Goal: Task Accomplishment & Management: Manage account settings

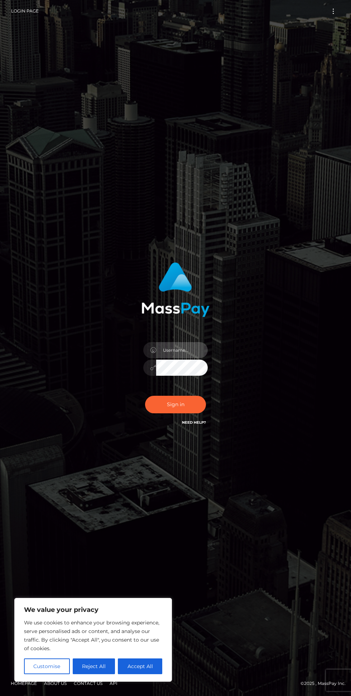
click at [184, 358] on input "text" at bounding box center [182, 350] width 52 height 16
type input "[EMAIL_ADDRESS][DOMAIN_NAME]"
click at [189, 413] on button "Sign in" at bounding box center [175, 405] width 61 height 18
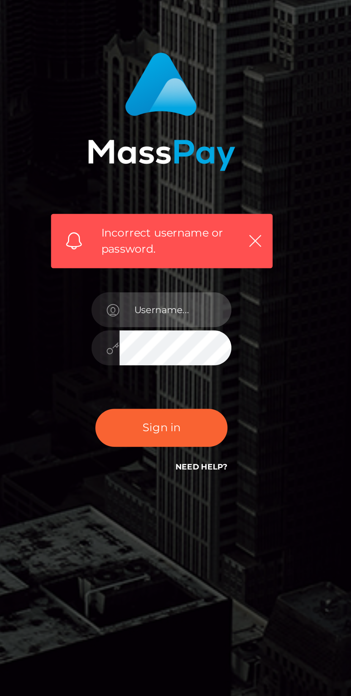
click at [186, 374] on input "text" at bounding box center [182, 365] width 52 height 16
click at [186, 374] on input "mynamerana00@gmail.com" at bounding box center [182, 365] width 52 height 16
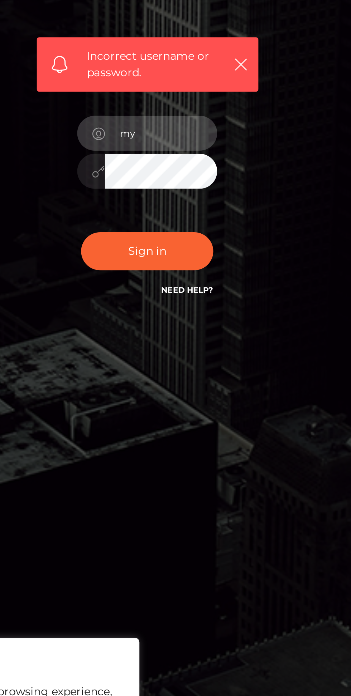
type input "m"
type input "RANA DAS"
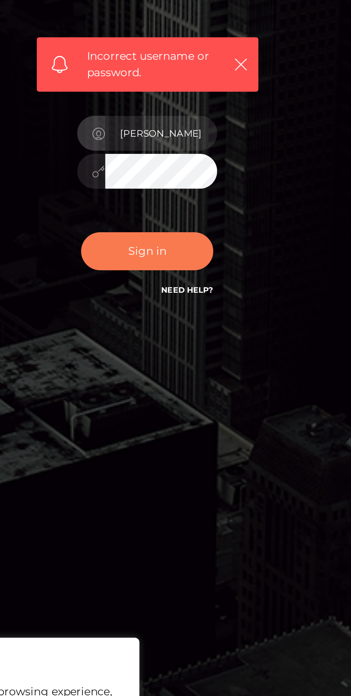
click at [189, 429] on button "Sign in" at bounding box center [175, 420] width 61 height 18
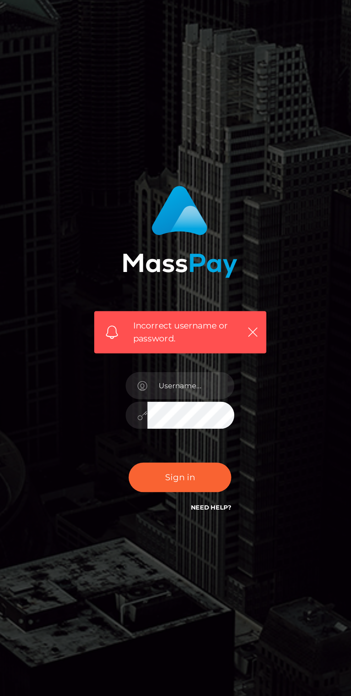
scroll to position [52, 0]
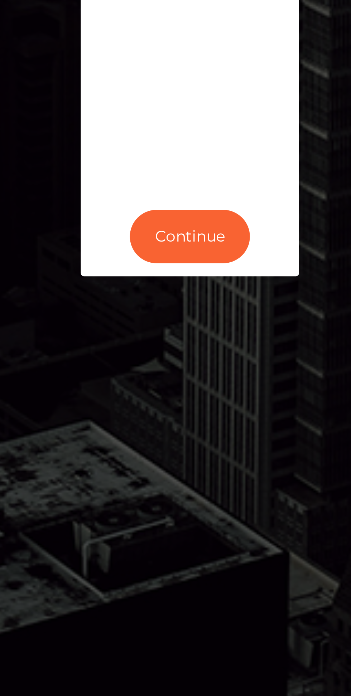
scroll to position [0, 0]
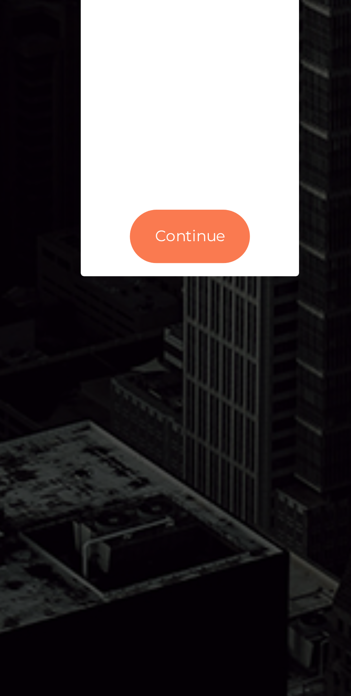
click at [186, 404] on button "Continue" at bounding box center [175, 395] width 39 height 18
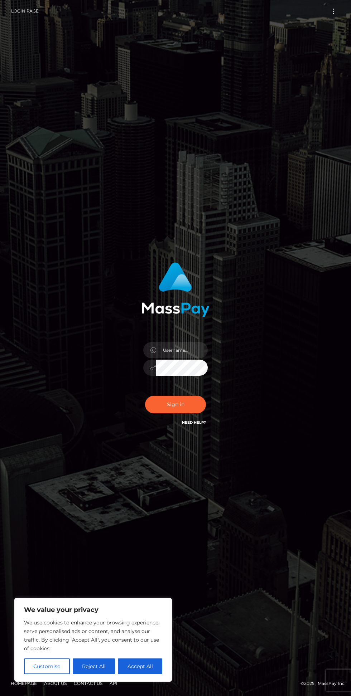
click at [152, 671] on button "Accept All" at bounding box center [140, 666] width 44 height 16
checkbox input "true"
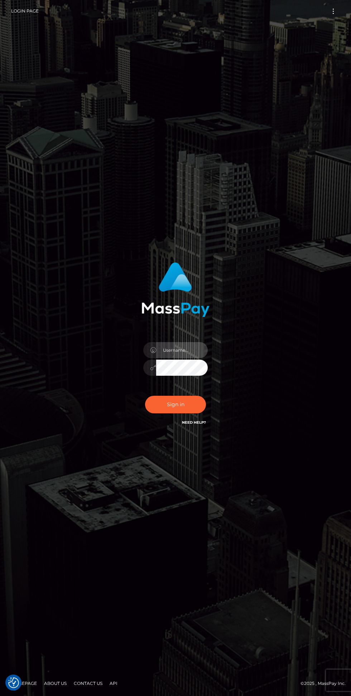
click at [185, 358] on input "text" at bounding box center [182, 350] width 52 height 16
type input "[EMAIL_ADDRESS][DOMAIN_NAME]"
click at [179, 413] on button "Sign in" at bounding box center [175, 405] width 61 height 18
click at [27, 11] on link "Login Page" at bounding box center [25, 11] width 28 height 15
